Goal: Information Seeking & Learning: Learn about a topic

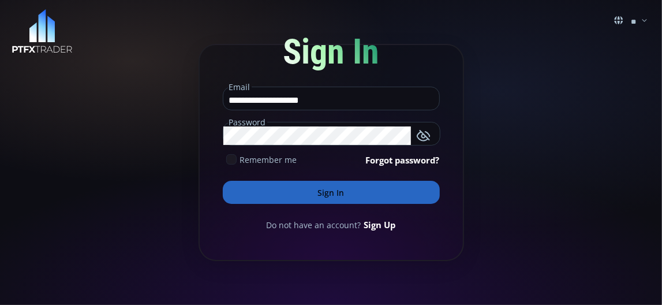
click at [351, 193] on button "Sign In" at bounding box center [331, 192] width 217 height 23
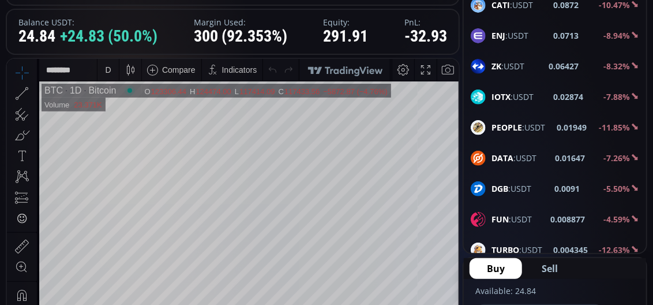
scroll to position [1478, 0]
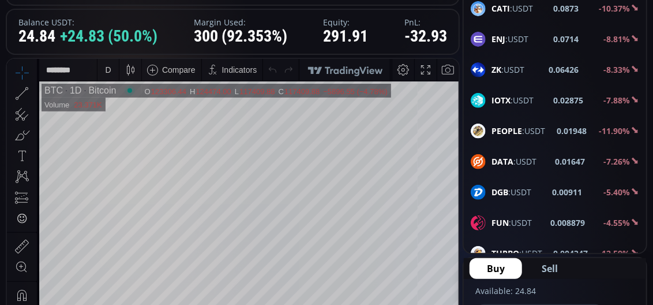
click at [534, 215] on div "FUN :USDT 0.008879 -4.55%" at bounding box center [555, 222] width 168 height 15
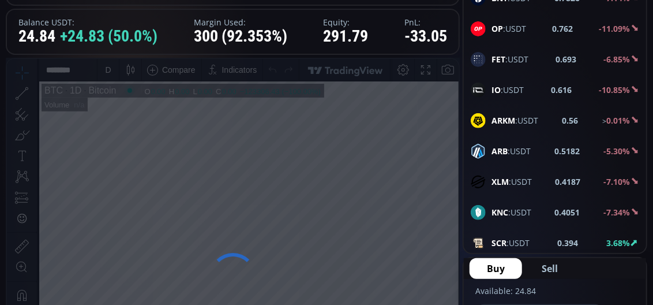
scroll to position [843, 0]
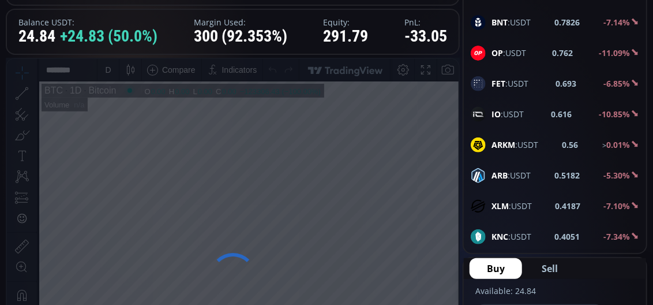
click at [515, 108] on span "IO :USDT" at bounding box center [508, 114] width 32 height 12
